Goal: Transaction & Acquisition: Download file/media

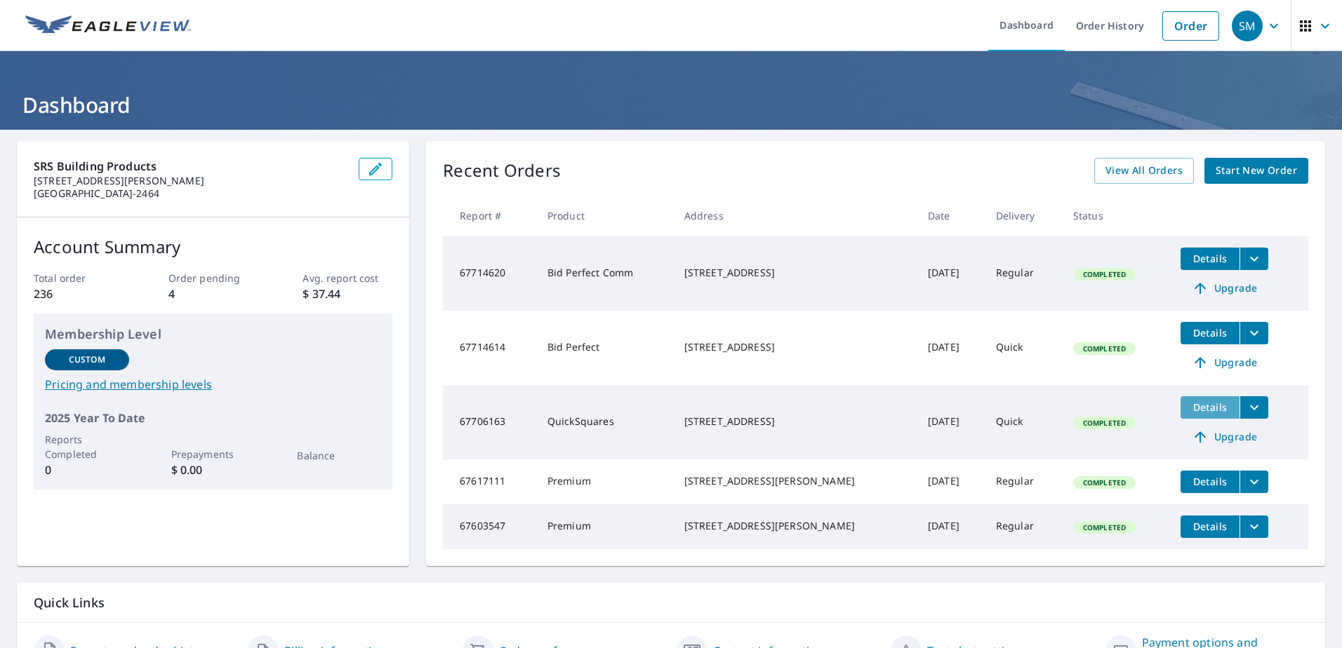
click at [1207, 408] on span "Details" at bounding box center [1210, 407] width 42 height 13
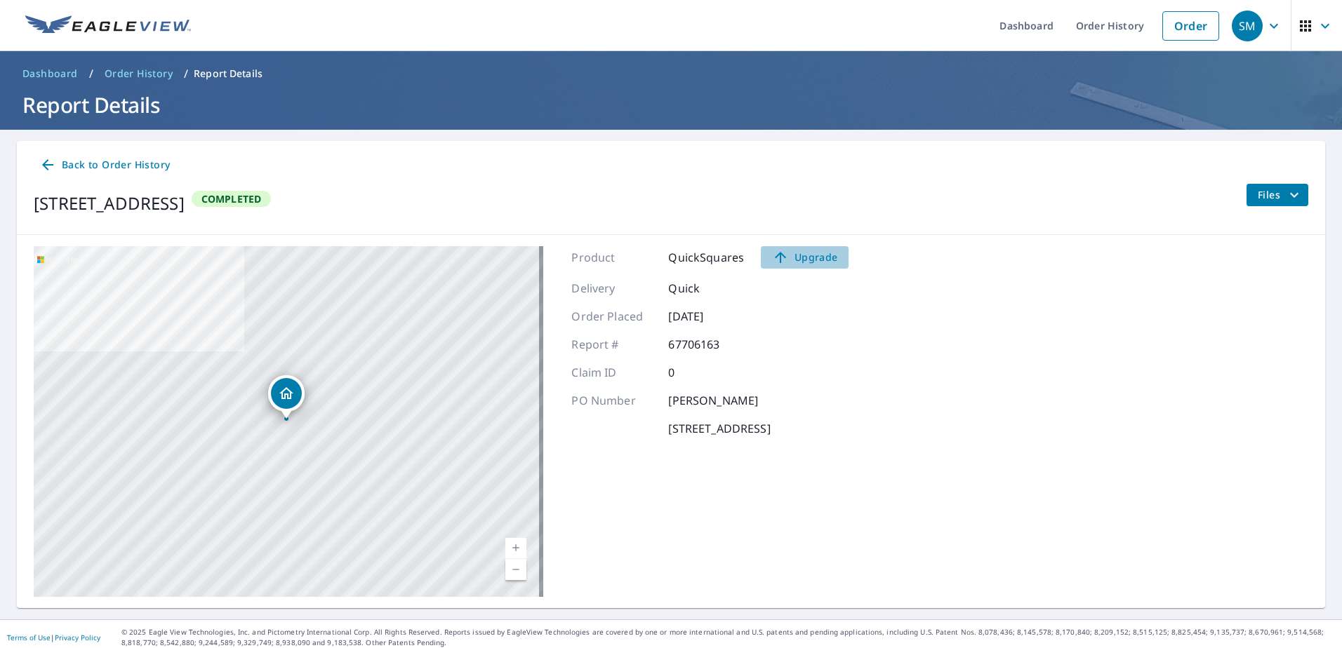
click at [813, 251] on span "Upgrade" at bounding box center [804, 257] width 71 height 17
click at [1271, 191] on span "Files" at bounding box center [1279, 195] width 45 height 17
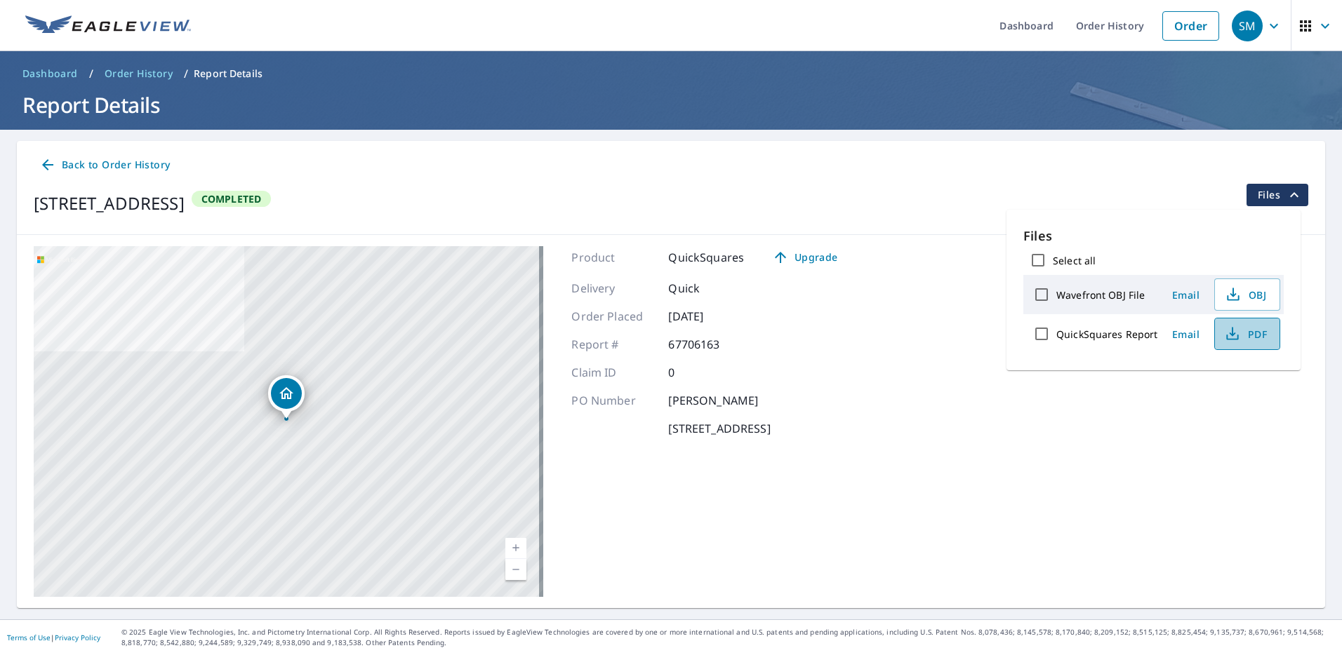
click at [1259, 339] on span "PDF" at bounding box center [1245, 334] width 45 height 17
click at [50, 166] on icon at bounding box center [47, 164] width 17 height 17
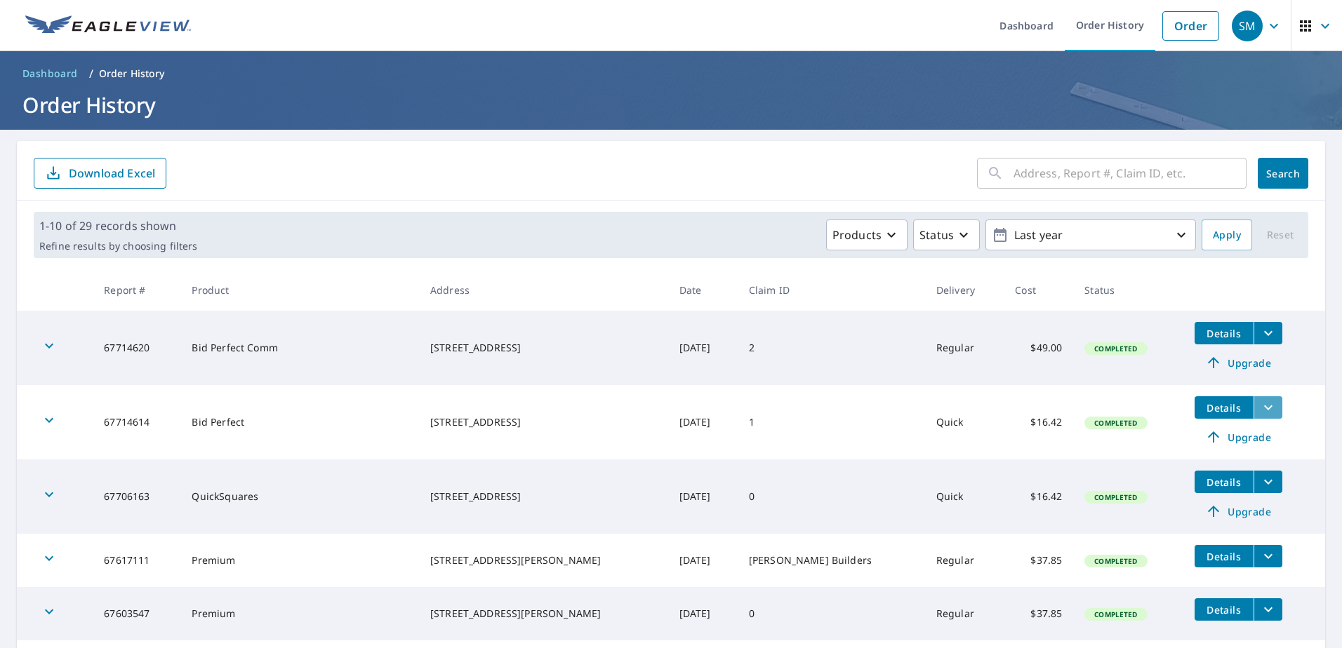
click at [1264, 407] on icon "filesDropdownBtn-67714614" at bounding box center [1268, 408] width 8 height 5
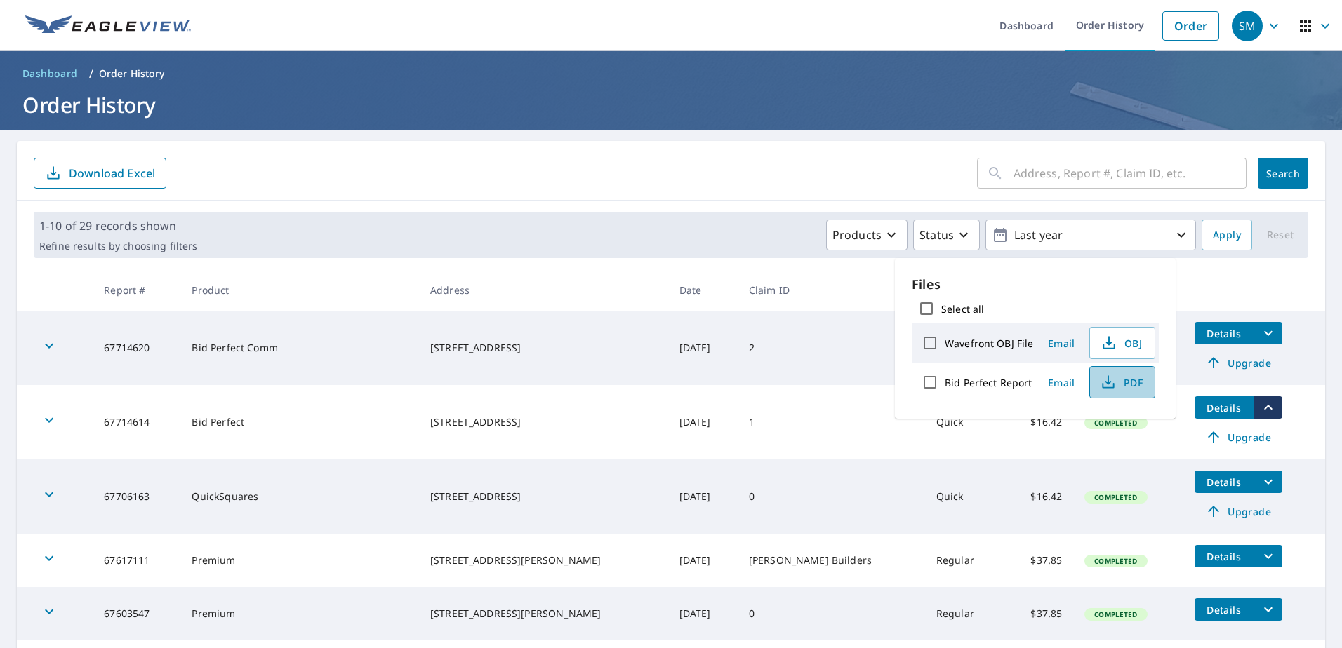
click at [1111, 382] on icon "button" at bounding box center [1108, 382] width 17 height 17
click at [1259, 485] on icon "filesDropdownBtn-67706163" at bounding box center [1267, 482] width 17 height 17
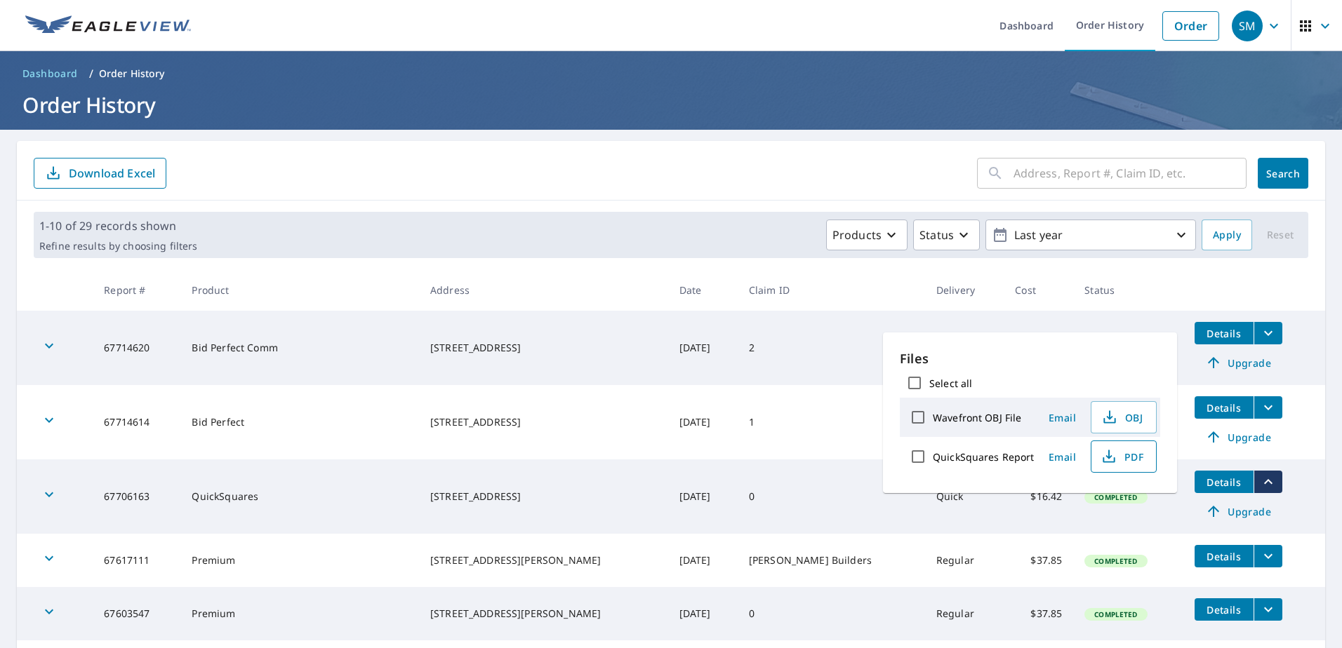
click at [1133, 460] on span "PDF" at bounding box center [1122, 456] width 45 height 17
click at [559, 370] on td "[STREET_ADDRESS]" at bounding box center [543, 348] width 249 height 74
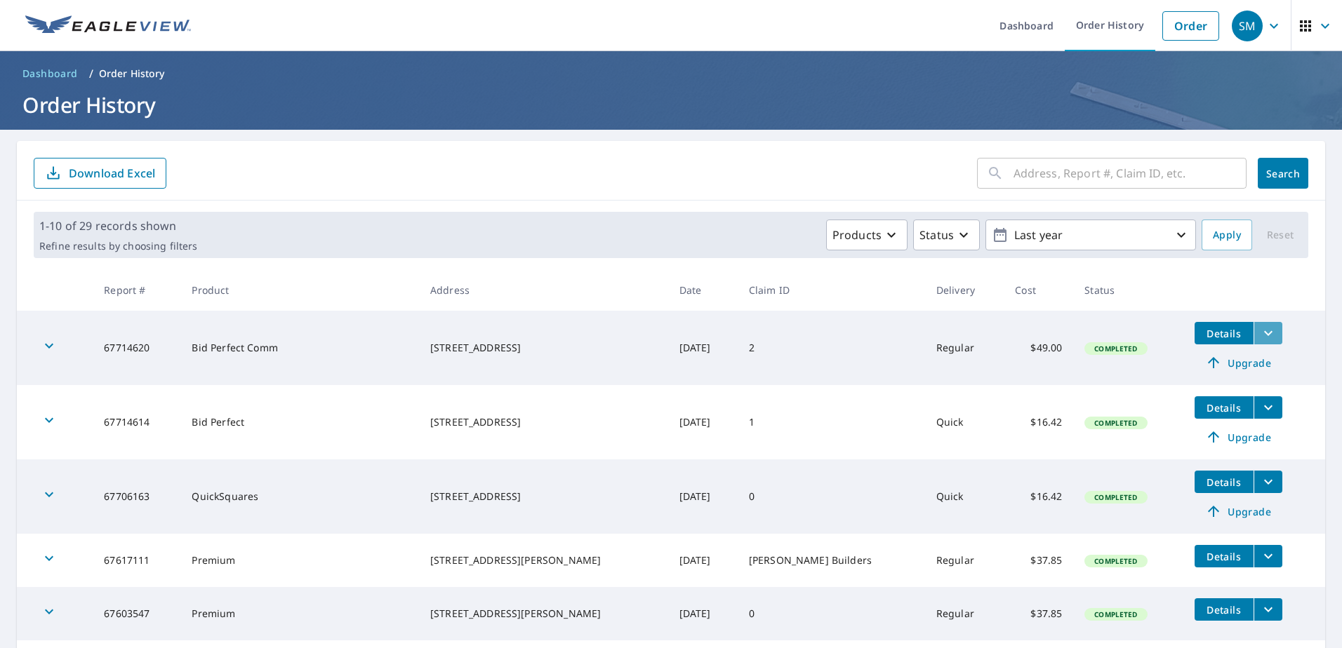
click at [1259, 335] on icon "filesDropdownBtn-67714620" at bounding box center [1267, 333] width 17 height 17
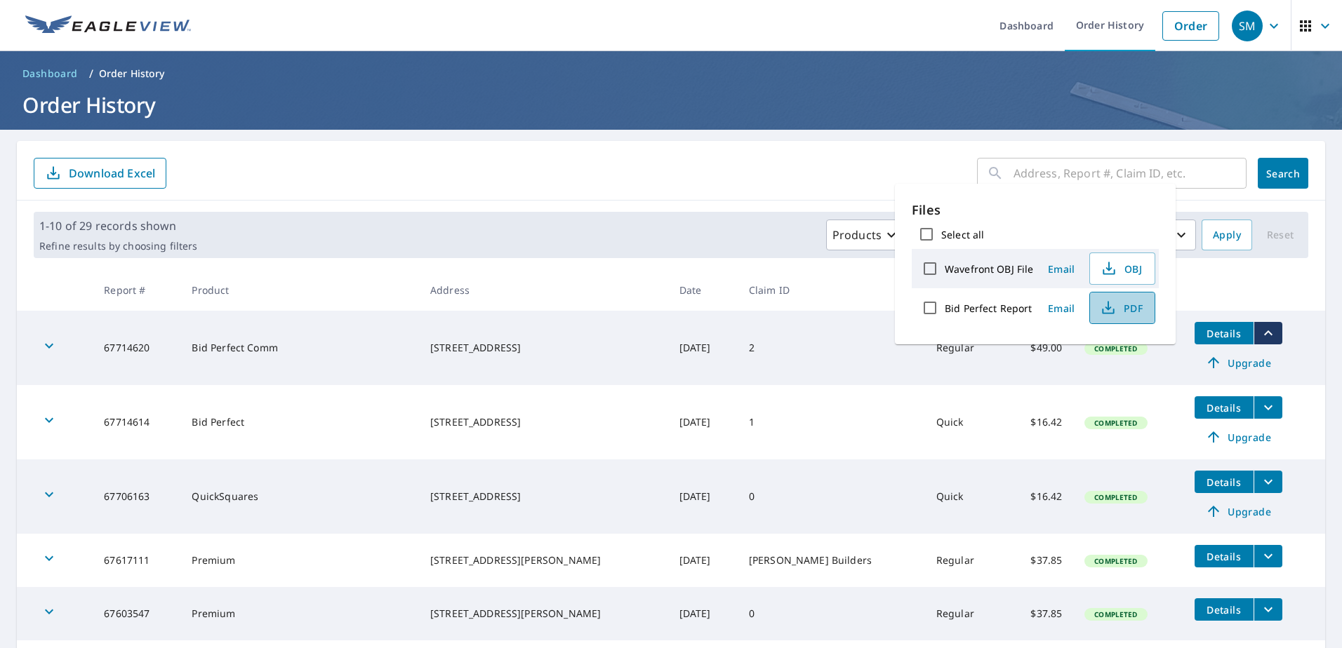
click at [1140, 307] on span "PDF" at bounding box center [1120, 308] width 45 height 17
